Goal: Transaction & Acquisition: Purchase product/service

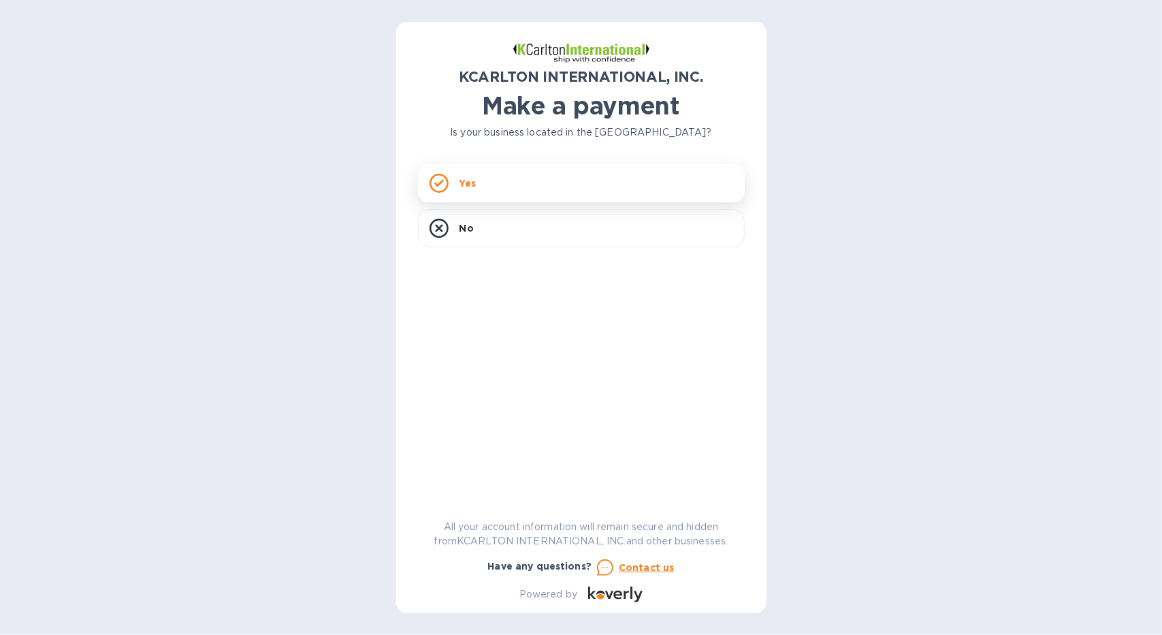
click at [501, 179] on div "Yes" at bounding box center [581, 183] width 327 height 38
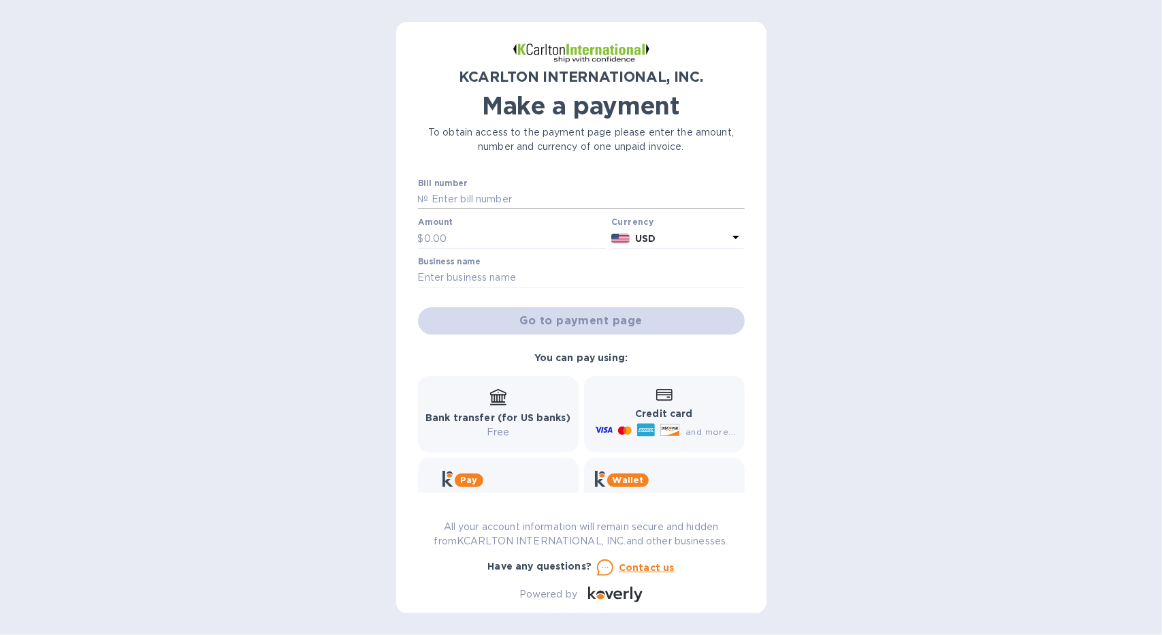
click at [482, 198] on input "text" at bounding box center [587, 199] width 316 height 20
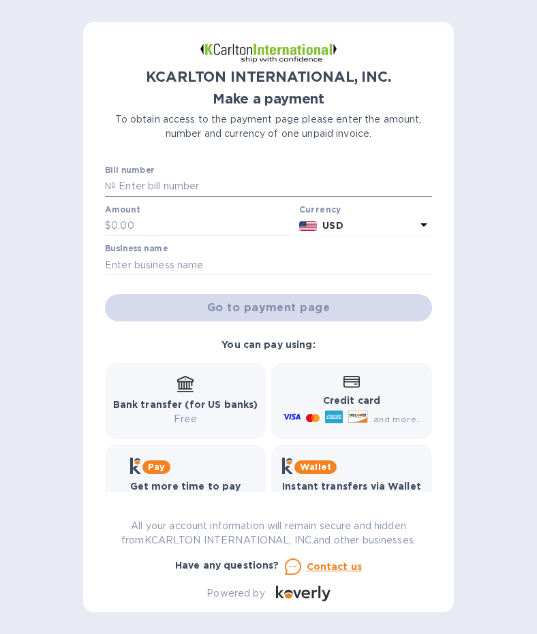
click at [187, 186] on input "text" at bounding box center [274, 186] width 316 height 20
click at [145, 182] on input "text" at bounding box center [274, 186] width 316 height 20
type input "25250182-1"
click at [125, 221] on input "text" at bounding box center [202, 226] width 183 height 20
type input "4,329.63"
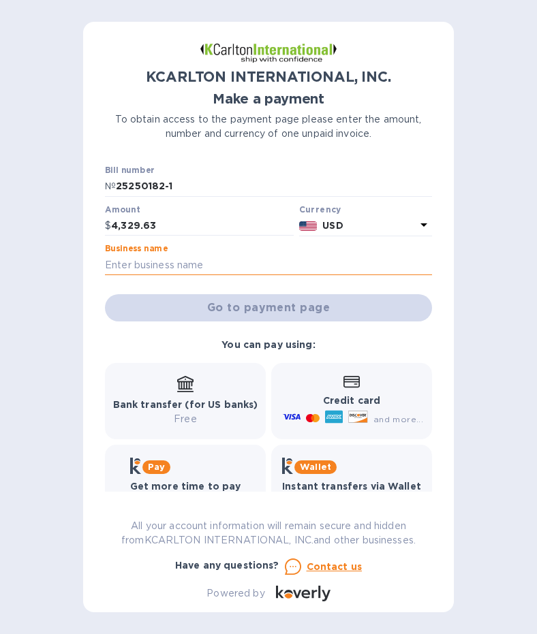
click at [233, 266] on input "text" at bounding box center [268, 265] width 327 height 20
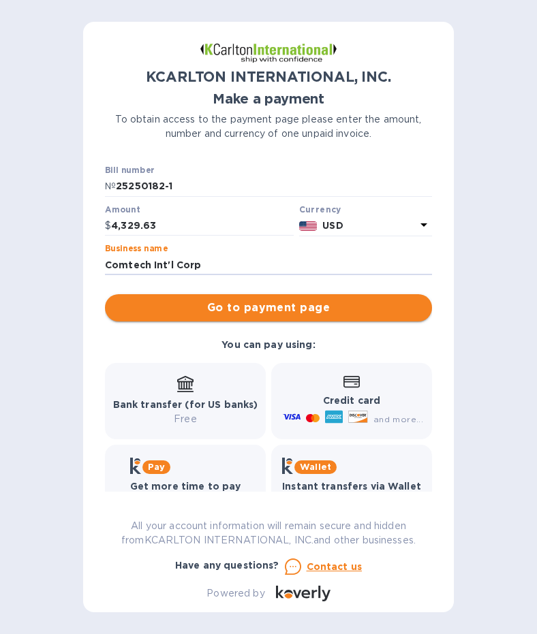
type input "Comtech Int'l Corp"
click at [242, 300] on span "Go to payment page" at bounding box center [268, 308] width 305 height 16
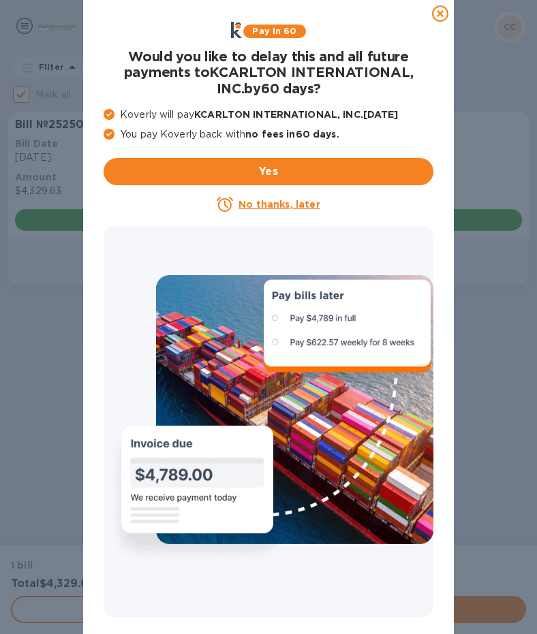
click at [439, 14] on icon at bounding box center [440, 13] width 16 height 16
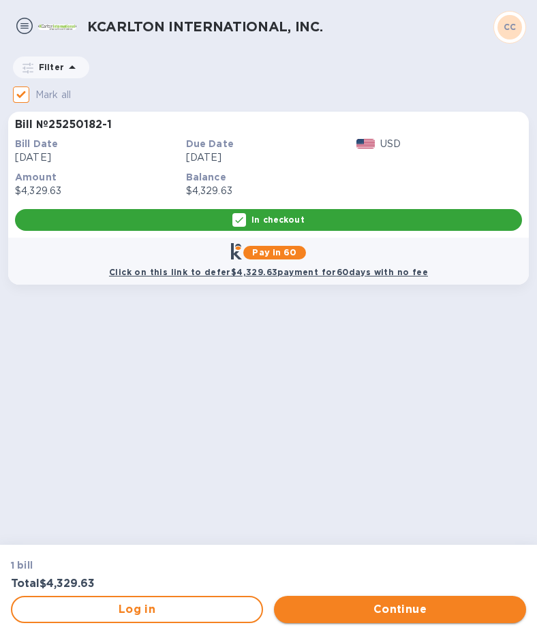
click at [390, 610] on span "Continue" at bounding box center [400, 609] width 230 height 16
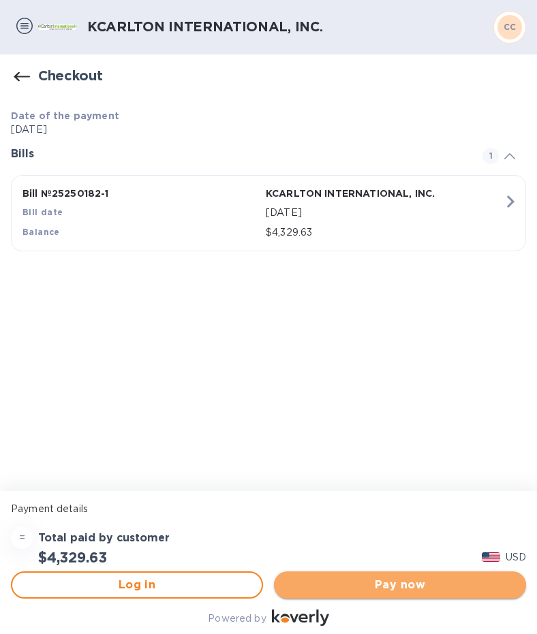
click at [407, 588] on span "Pay now" at bounding box center [400, 585] width 230 height 16
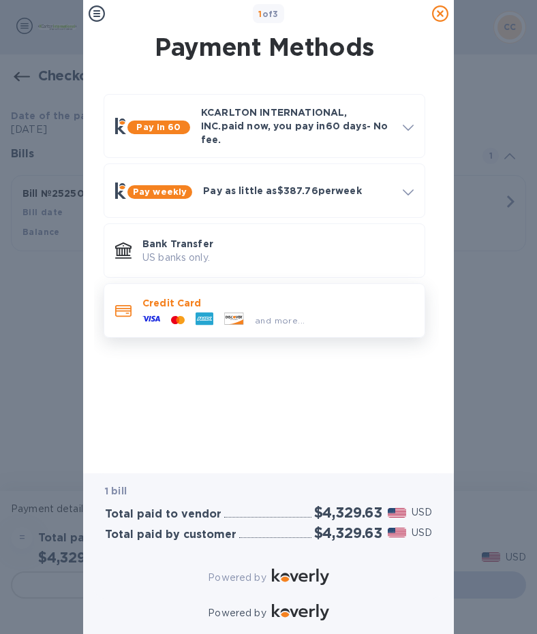
click at [218, 296] on p "Credit Card" at bounding box center [277, 303] width 271 height 14
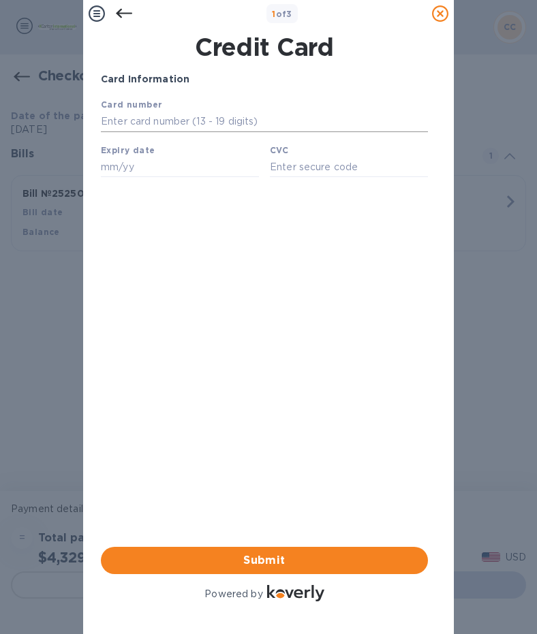
click at [183, 120] on input "text" at bounding box center [264, 122] width 327 height 20
type input "[CREDIT_CARD_NUMBER]"
click at [159, 177] on input "text" at bounding box center [180, 167] width 158 height 20
type input "12/28"
click at [315, 169] on input "text" at bounding box center [349, 167] width 158 height 20
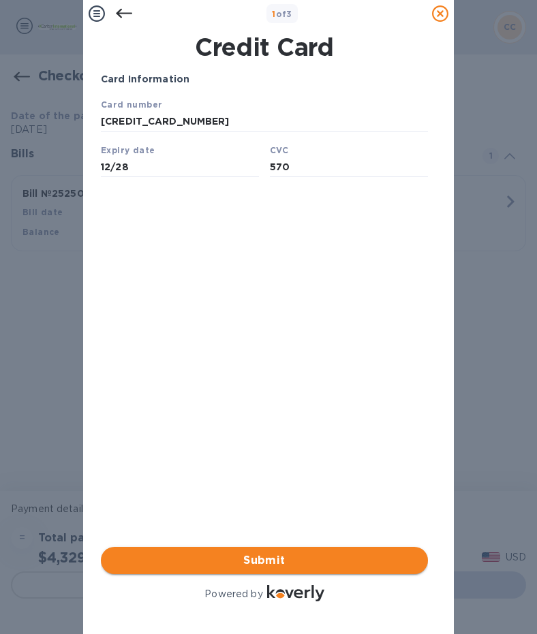
type input "570"
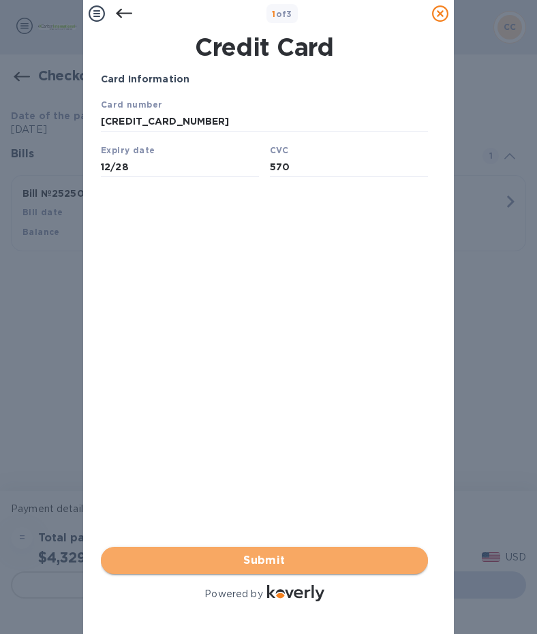
click at [236, 552] on span "Submit" at bounding box center [264, 560] width 305 height 16
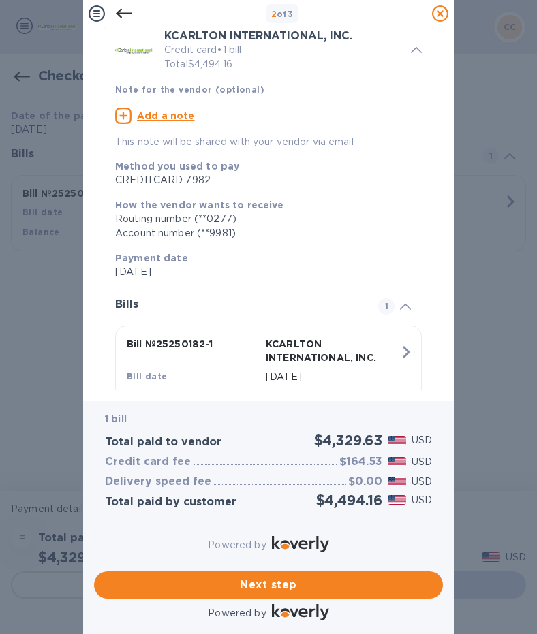
scroll to position [68, 0]
